Goal: Check status

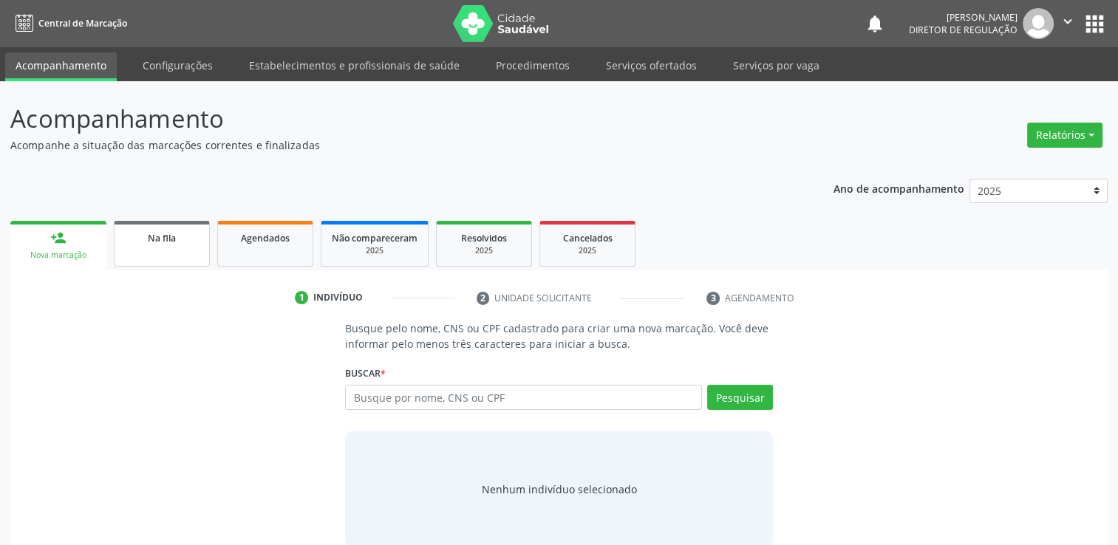
click at [160, 244] on span "Na fila" at bounding box center [162, 238] width 28 height 13
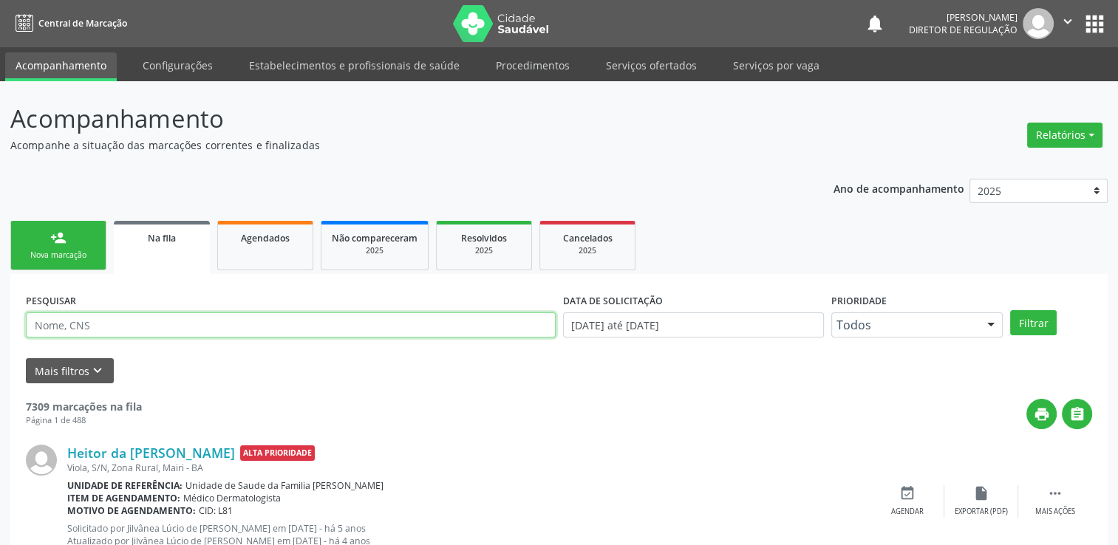
click at [57, 327] on input "text" at bounding box center [291, 325] width 530 height 25
paste input "705200493135379"
type input "705200493135379"
click at [1010, 310] on button "Filtrar" at bounding box center [1033, 322] width 47 height 25
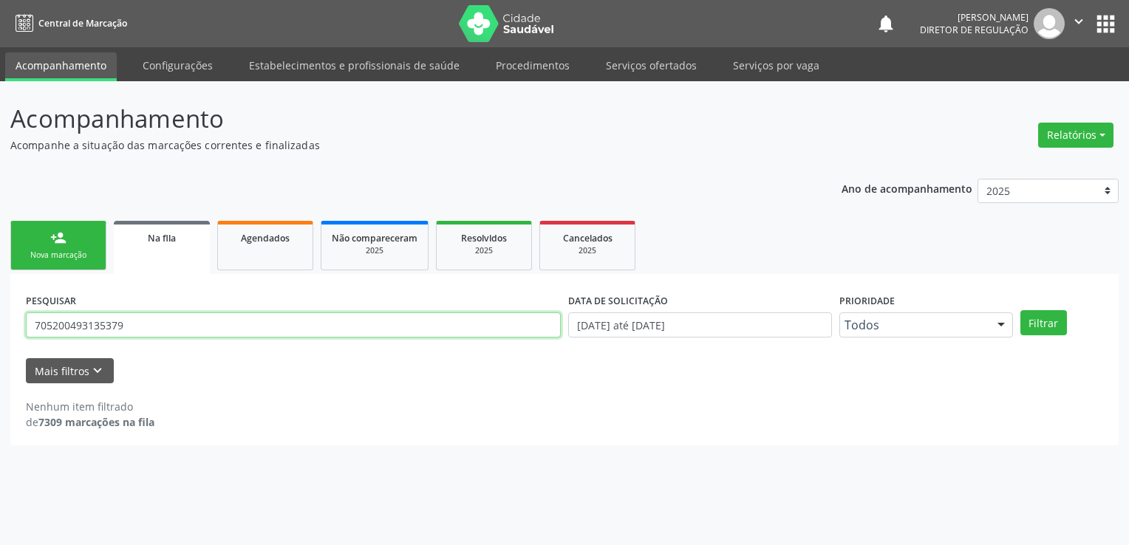
click at [174, 315] on input "705200493135379" at bounding box center [293, 325] width 535 height 25
click at [1021, 310] on button "Filtrar" at bounding box center [1044, 322] width 47 height 25
click at [174, 315] on input "705200493135379" at bounding box center [293, 325] width 535 height 25
click at [1021, 310] on button "Filtrar" at bounding box center [1044, 322] width 47 height 25
click at [163, 324] on input "705200493135379" at bounding box center [293, 325] width 535 height 25
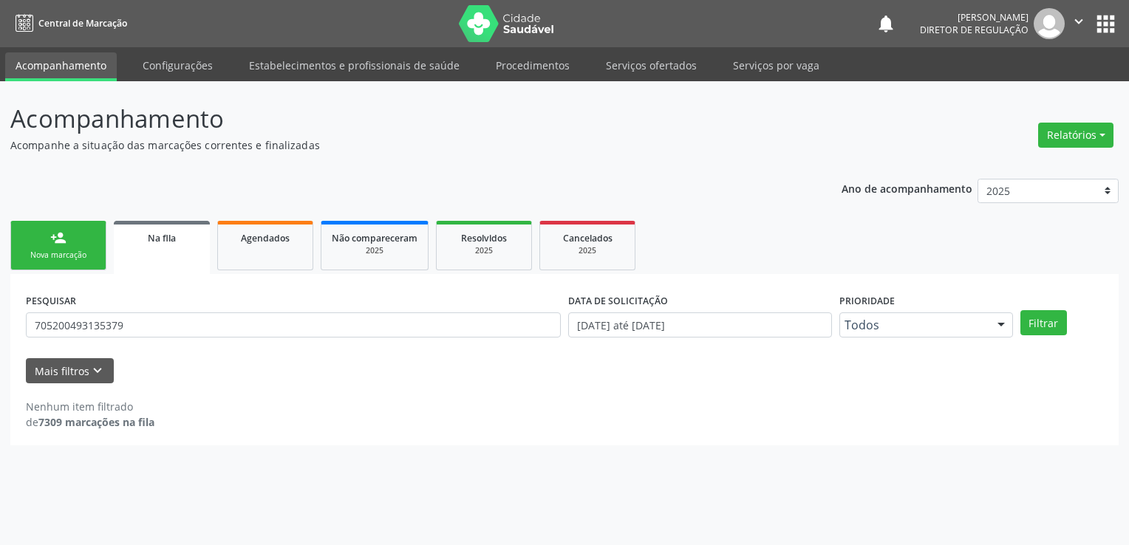
click at [1095, 25] on button "apps" at bounding box center [1106, 24] width 26 height 26
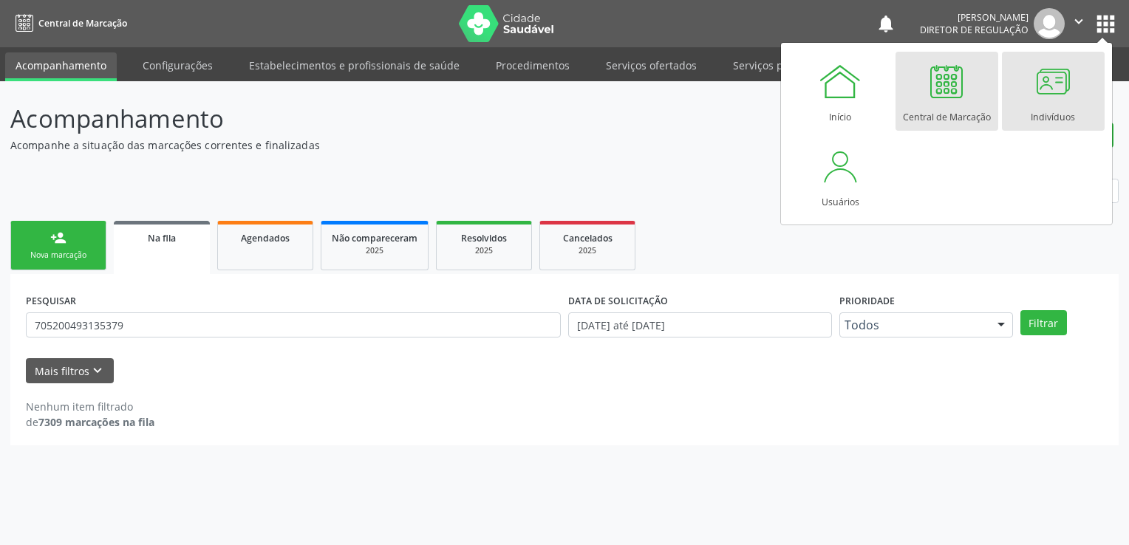
click at [1054, 93] on div at bounding box center [1053, 81] width 44 height 44
